Goal: Information Seeking & Learning: Learn about a topic

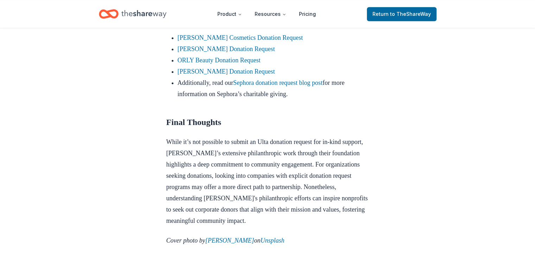
scroll to position [676, 0]
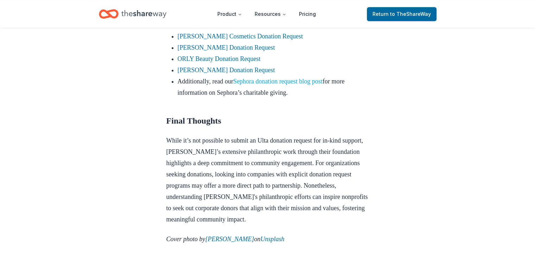
click at [278, 85] on link "Sephora donation request blog post" at bounding box center [277, 81] width 89 height 7
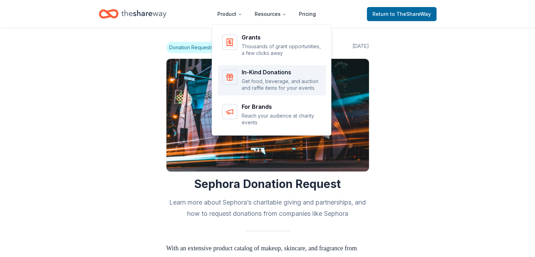
click at [262, 73] on div "Grants Thousands of grant opportunities, a few clicks away In-Kind Donations Ge…" at bounding box center [272, 78] width 120 height 113
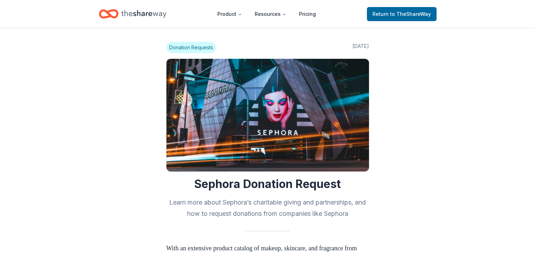
click at [145, 15] on icon "Home" at bounding box center [143, 14] width 45 height 14
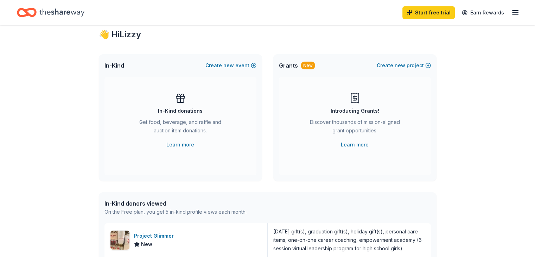
scroll to position [17, 0]
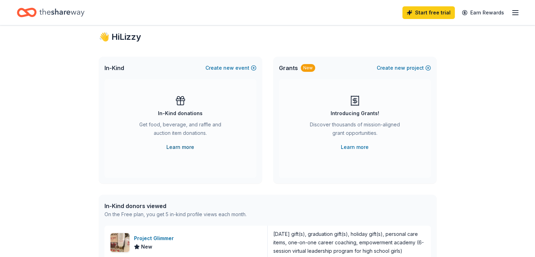
click at [178, 147] on link "Learn more" at bounding box center [180, 147] width 28 height 8
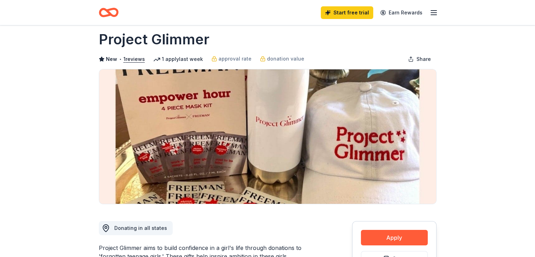
scroll to position [4, 0]
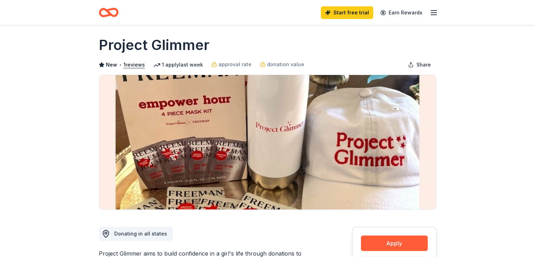
drag, startPoint x: 100, startPoint y: 43, endPoint x: 224, endPoint y: 56, distance: 124.9
click at [224, 56] on div "Project Glimmer New • 1 reviews 1 apply last week approval rate donation value …" at bounding box center [268, 122] width 338 height 174
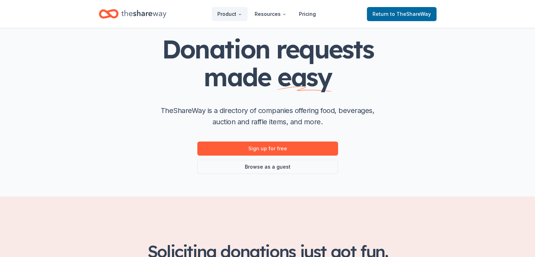
scroll to position [38, 0]
click at [395, 15] on span "to TheShareWay" at bounding box center [410, 14] width 41 height 6
